Goal: Task Accomplishment & Management: Manage account settings

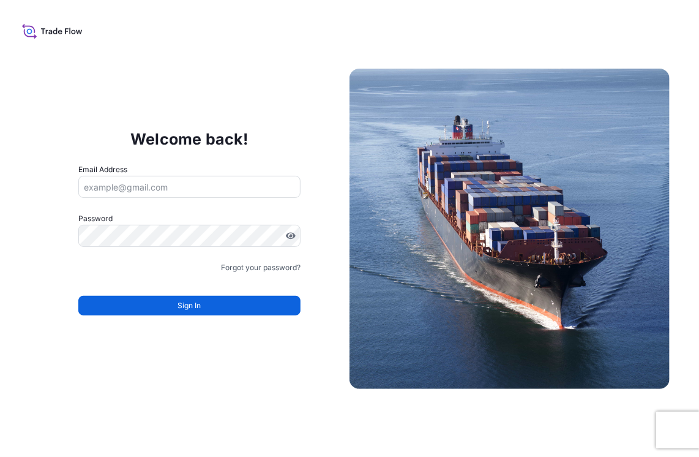
click at [158, 187] on input "Email Address" at bounding box center [189, 187] width 223 height 22
type input "[EMAIL_ADDRESS][DOMAIN_NAME]"
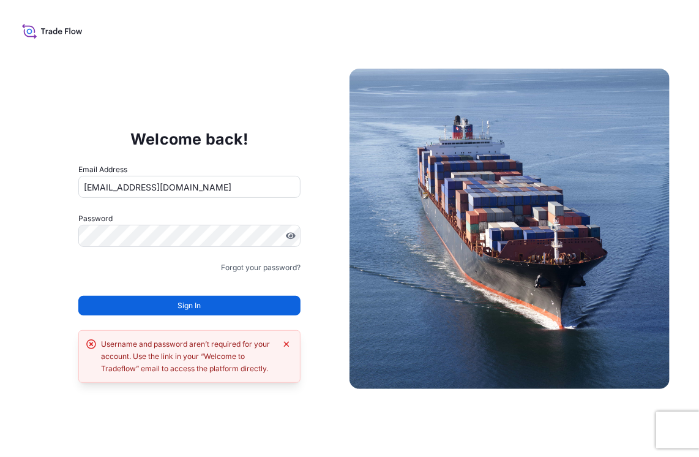
click at [191, 187] on input "[EMAIL_ADDRESS][DOMAIN_NAME]" at bounding box center [189, 187] width 223 height 22
drag, startPoint x: 223, startPoint y: 188, endPoint x: 75, endPoint y: 195, distance: 147.6
click at [76, 195] on div "Welcome back! Email Address [EMAIL_ADDRESS][DOMAIN_NAME] Password Must include:…" at bounding box center [189, 228] width 320 height 252
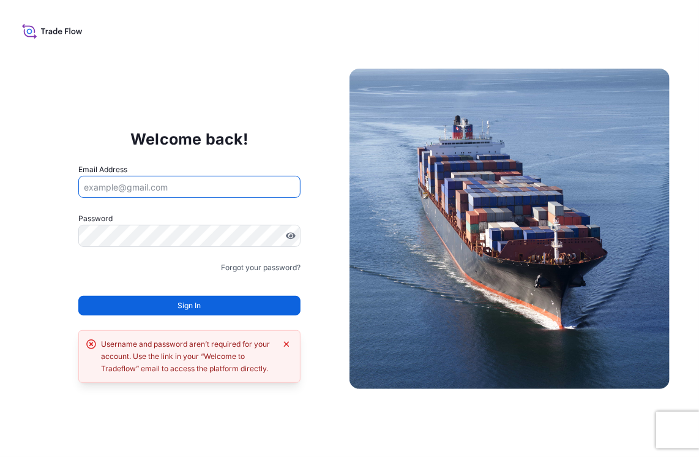
click at [97, 189] on input "Email Address" at bounding box center [189, 187] width 223 height 22
type input "[PERSON_NAME][EMAIL_ADDRESS][PERSON_NAME][DOMAIN_NAME]"
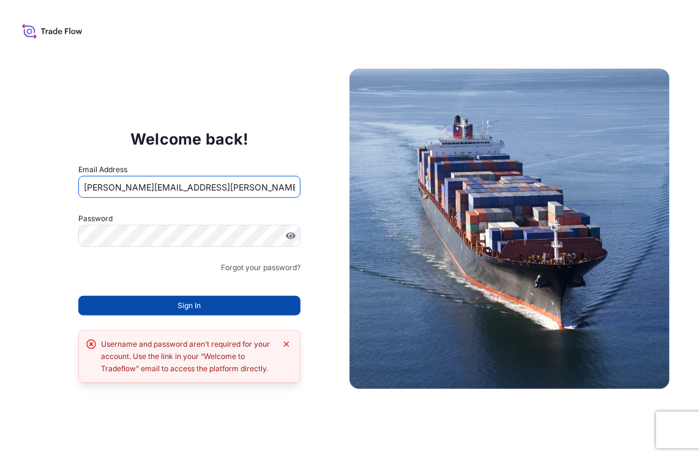
click at [173, 302] on button "Sign In" at bounding box center [189, 306] width 223 height 20
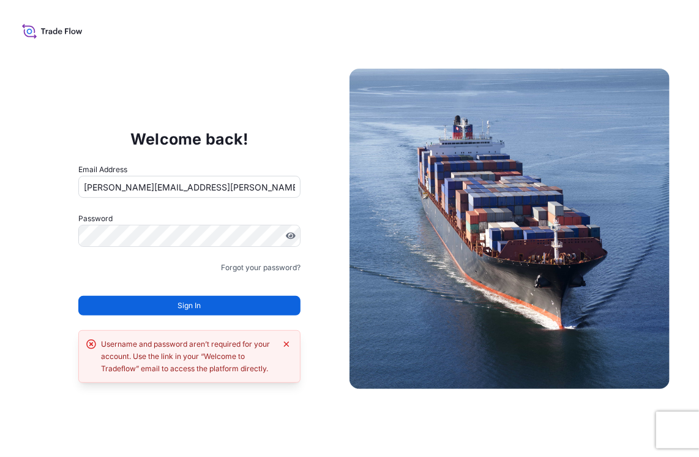
click at [173, 303] on button "Sign In" at bounding box center [189, 306] width 223 height 20
click at [39, 236] on div "Welcome back! Email Address [PERSON_NAME][EMAIL_ADDRESS][PERSON_NAME][DOMAIN_NA…" at bounding box center [189, 228] width 320 height 252
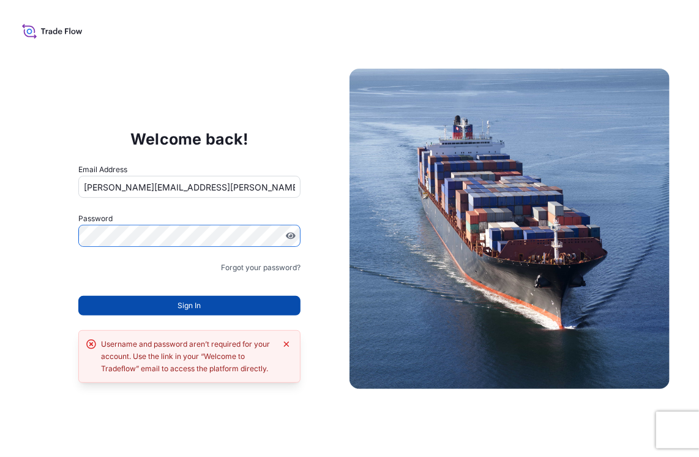
click at [143, 310] on button "Sign In" at bounding box center [189, 306] width 223 height 20
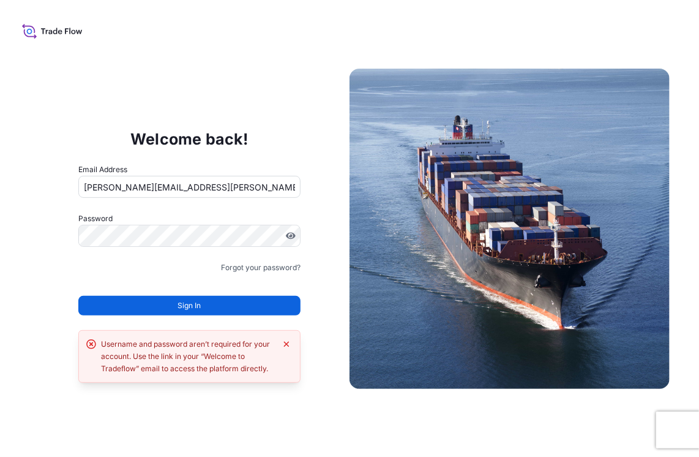
click at [154, 307] on button "Sign In" at bounding box center [189, 306] width 223 height 20
click at [278, 270] on link "Forgot your password?" at bounding box center [261, 267] width 80 height 12
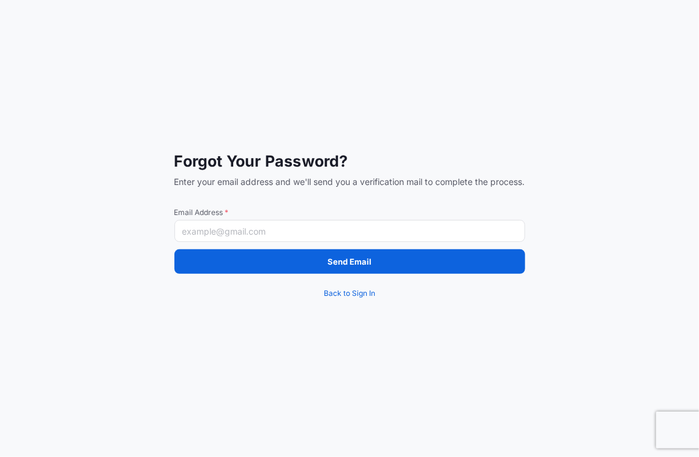
click at [340, 232] on input "Email Address *" at bounding box center [349, 231] width 351 height 22
type input "[PERSON_NAME][EMAIL_ADDRESS][PERSON_NAME][DOMAIN_NAME]"
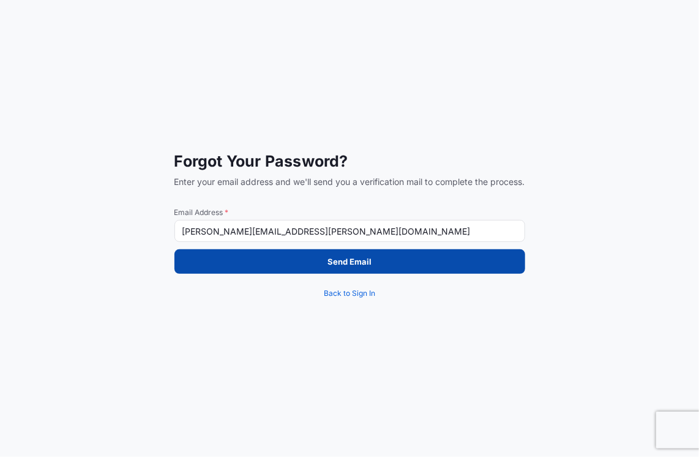
click at [326, 264] on button "Send Email" at bounding box center [349, 261] width 351 height 24
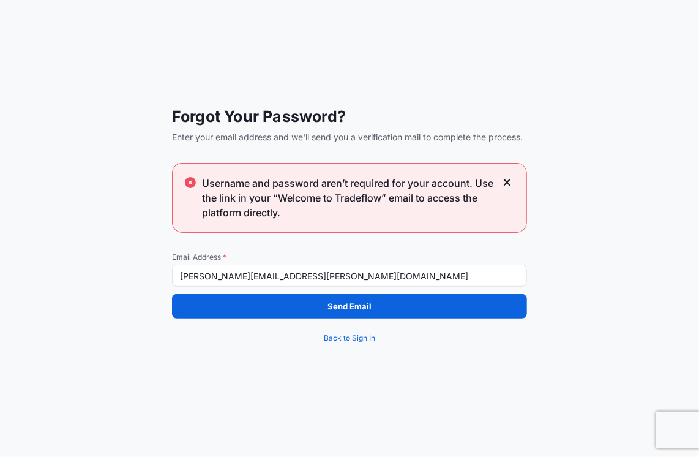
click at [345, 277] on input "[PERSON_NAME][EMAIL_ADDRESS][PERSON_NAME][DOMAIN_NAME]" at bounding box center [349, 275] width 355 height 22
drag, startPoint x: 345, startPoint y: 277, endPoint x: 166, endPoint y: 276, distance: 178.1
click at [166, 276] on div "Forgot Your Password? Enter your email address and we'll send you a verificatio…" at bounding box center [349, 228] width 699 height 457
click at [223, 275] on input "Email Address *" at bounding box center [349, 275] width 355 height 22
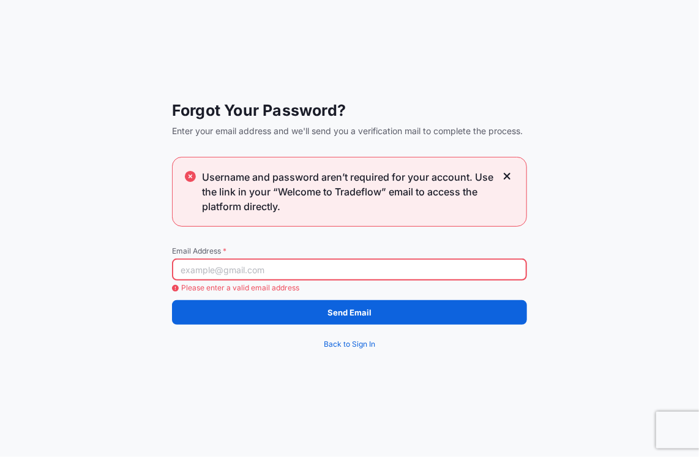
type input "[EMAIL_ADDRESS][DOMAIN_NAME]"
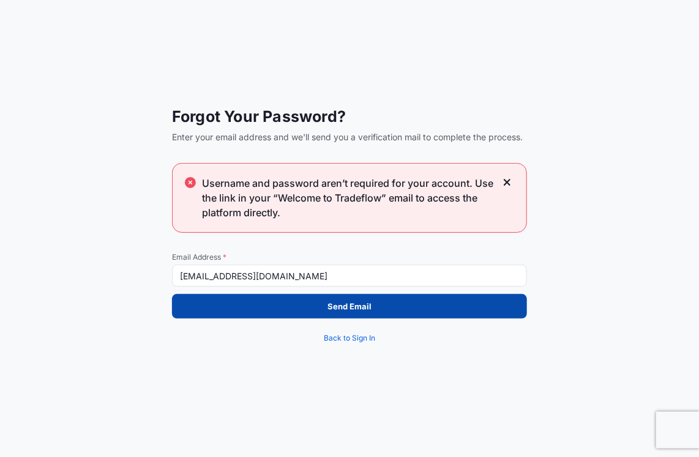
click at [236, 311] on button "Send Email" at bounding box center [349, 306] width 355 height 24
click at [350, 309] on p "Send Email" at bounding box center [349, 306] width 44 height 12
click at [335, 307] on p "Send Email" at bounding box center [349, 306] width 44 height 12
